Goal: Task Accomplishment & Management: Manage account settings

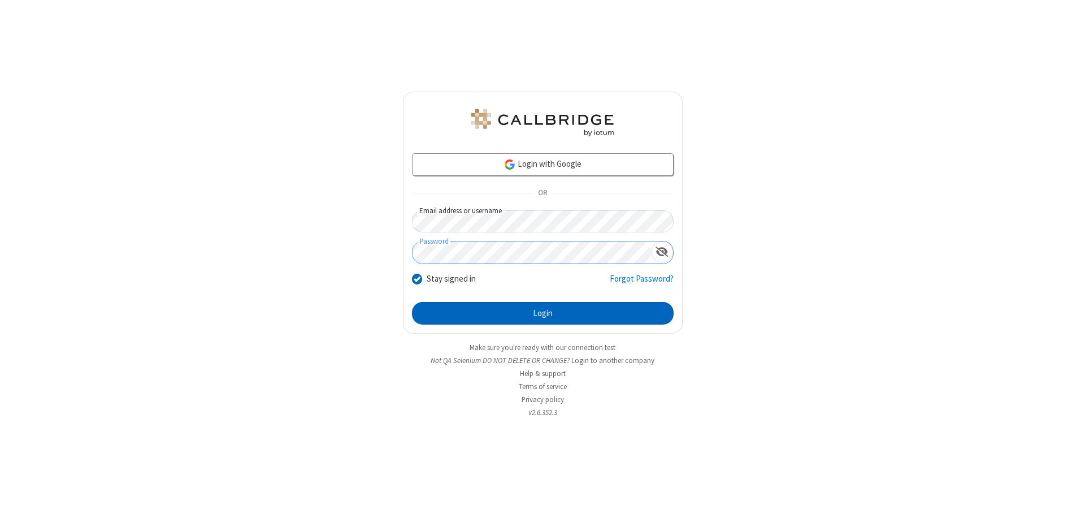
click at [542, 313] on button "Login" at bounding box center [543, 313] width 262 height 23
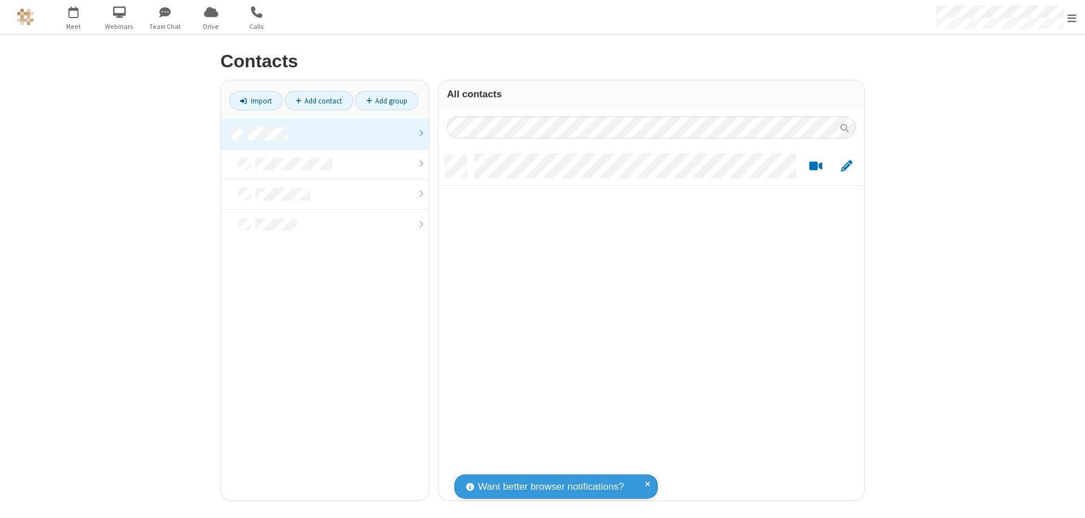
scroll to position [345, 417]
click at [325, 133] on link at bounding box center [325, 134] width 208 height 31
click at [319, 101] on link "Add contact" at bounding box center [319, 100] width 68 height 19
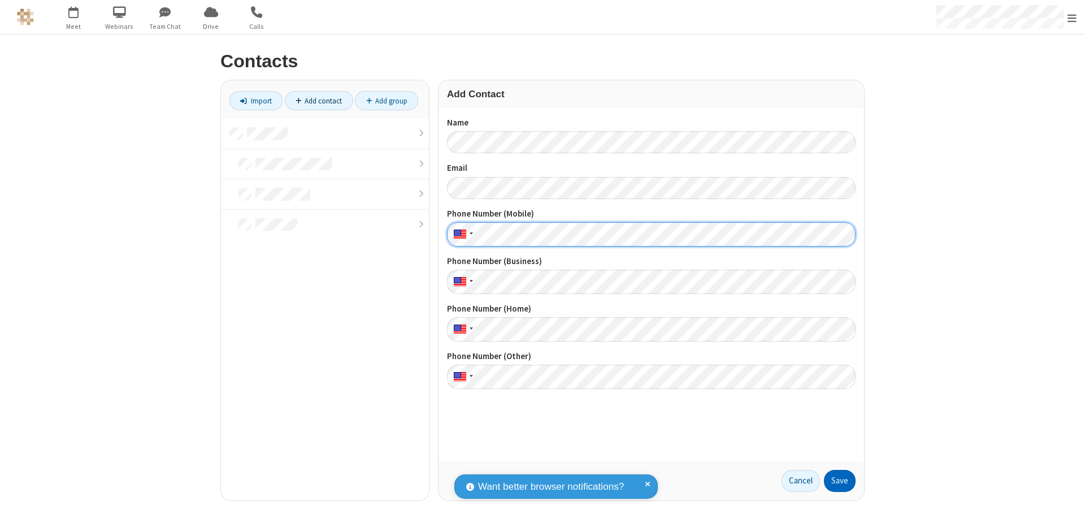
click at [840, 480] on button "Save" at bounding box center [840, 481] width 32 height 23
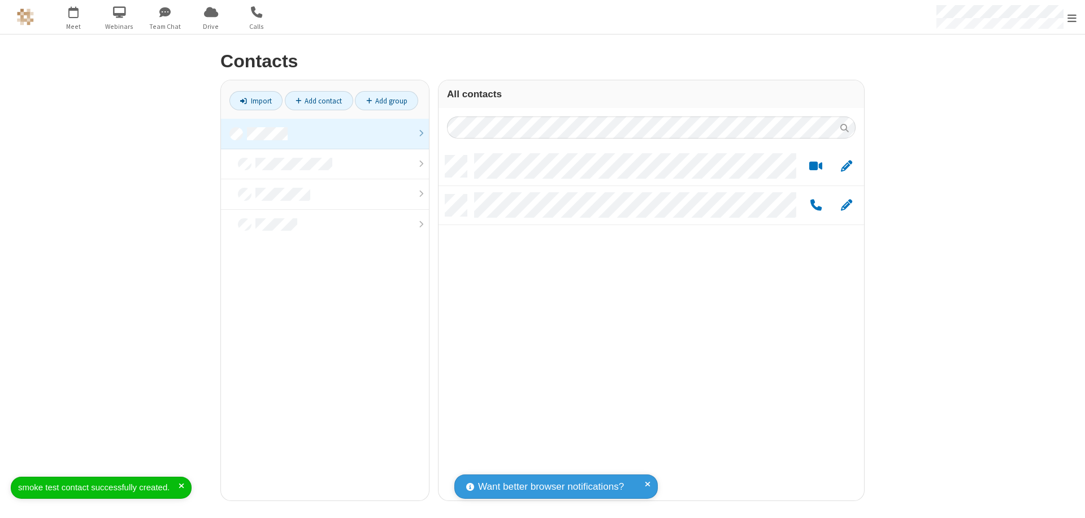
scroll to position [345, 417]
click at [319, 101] on link "Add contact" at bounding box center [319, 100] width 68 height 19
